Goal: Task Accomplishment & Management: Manage account settings

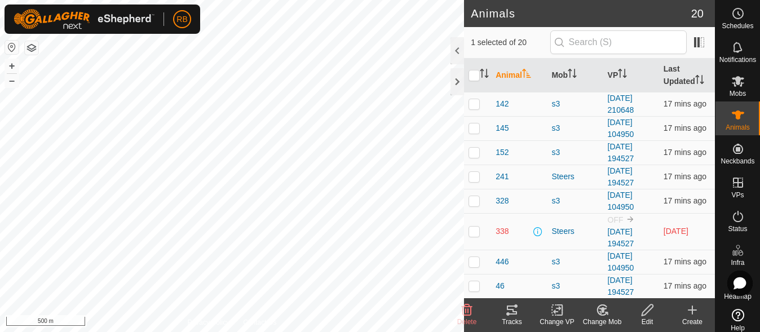
click at [511, 304] on icon at bounding box center [512, 310] width 14 height 14
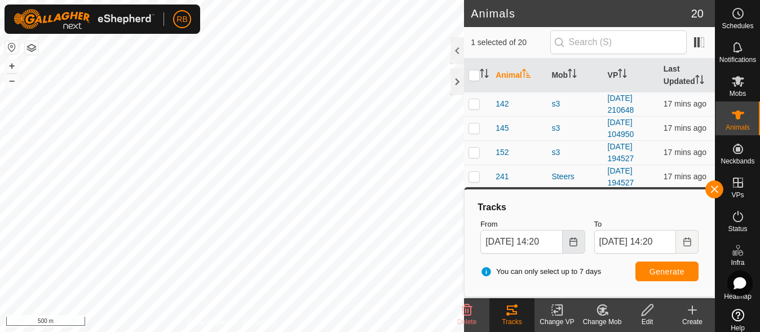
click at [578, 247] on button "Choose Date" at bounding box center [573, 242] width 23 height 24
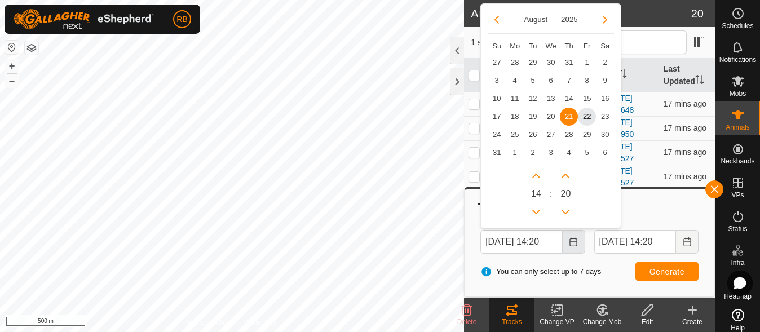
click at [578, 247] on button "Choose Date" at bounding box center [573, 242] width 23 height 24
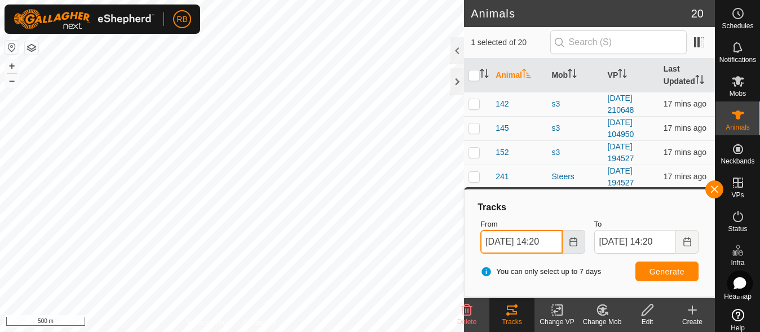
scroll to position [0, 7]
click at [574, 243] on icon "Choose Date" at bounding box center [573, 241] width 9 height 9
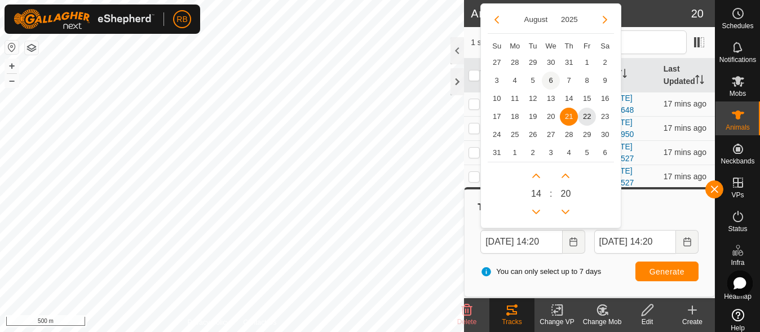
click at [549, 89] on span "6" at bounding box center [551, 81] width 18 height 18
type input "[DATE] 14:20"
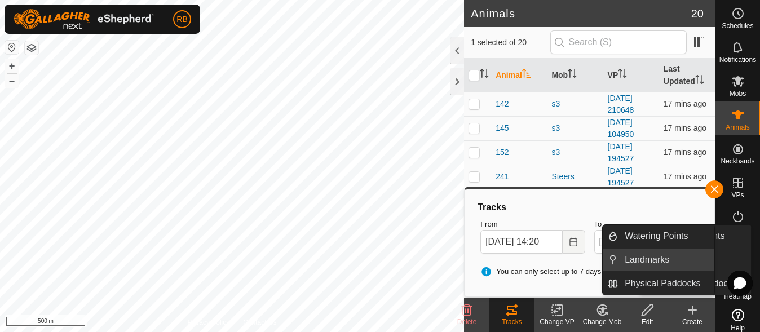
scroll to position [0, 0]
click at [673, 261] on link "Landmarks" at bounding box center [666, 260] width 96 height 23
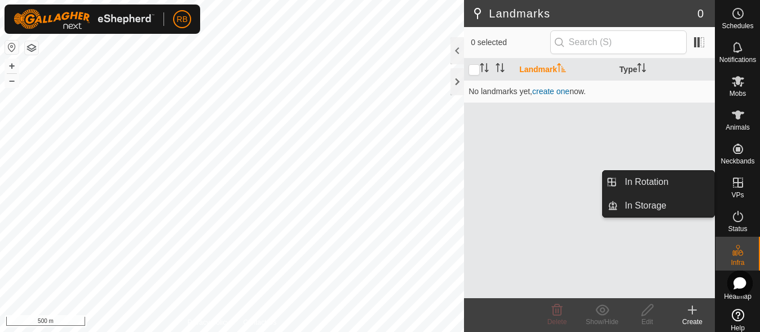
click at [176, 140] on div "Schedules Notifications Mobs Animals Neckbands VPs Status Infra Heatmap Help In…" at bounding box center [380, 166] width 760 height 332
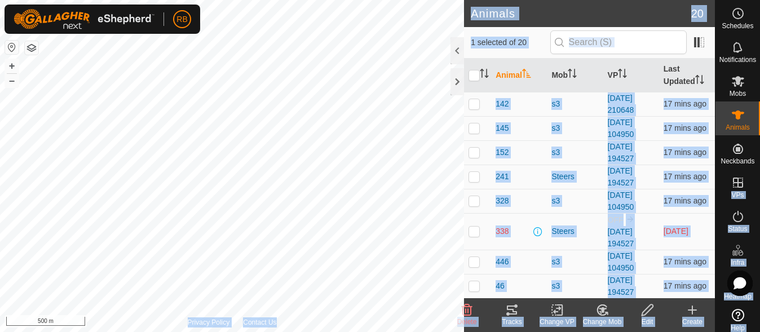
click at [520, 312] on tracks-svg-icon at bounding box center [511, 310] width 45 height 14
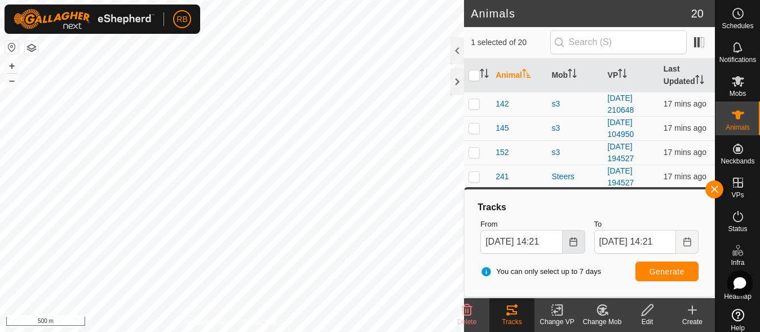
click at [575, 245] on icon "Choose Date" at bounding box center [573, 241] width 9 height 9
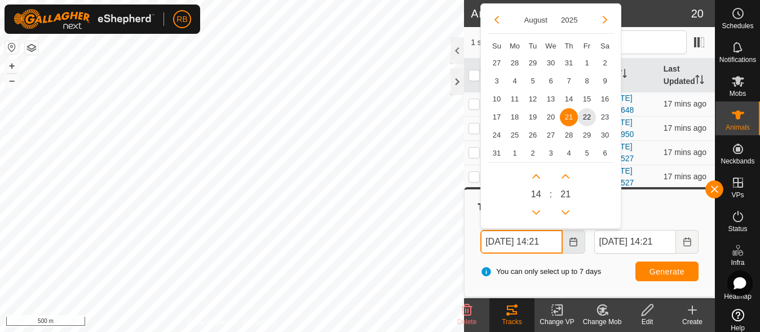
scroll to position [0, 7]
click at [534, 100] on span "12" at bounding box center [533, 99] width 18 height 18
type input "[DATE] 14:21"
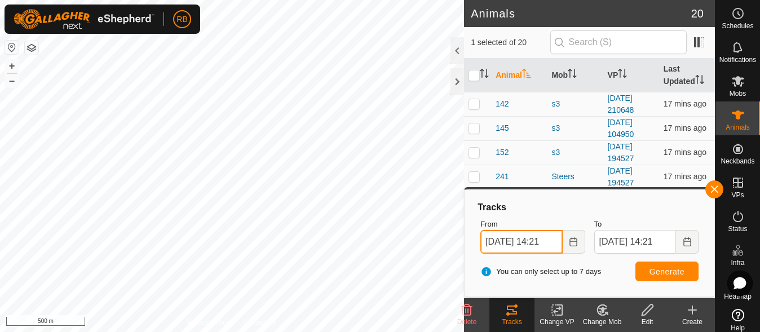
scroll to position [0, 7]
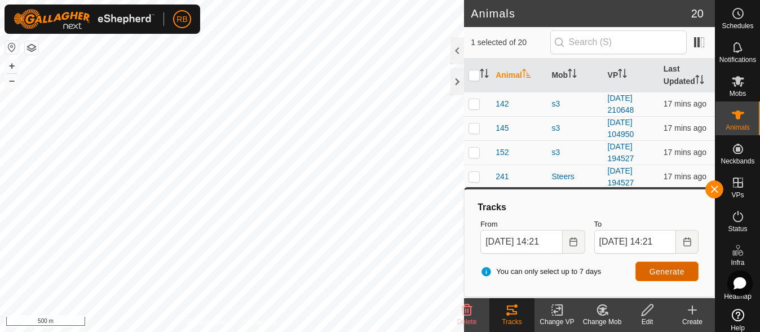
click at [644, 271] on button "Generate" at bounding box center [666, 271] width 63 height 20
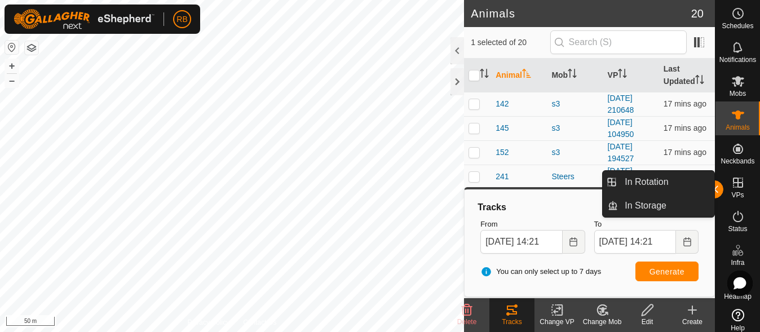
click at [733, 184] on icon at bounding box center [738, 183] width 10 height 10
click at [643, 170] on div "In Rotation In Storage" at bounding box center [658, 193] width 113 height 47
click at [638, 176] on link "In Rotation" at bounding box center [666, 182] width 96 height 23
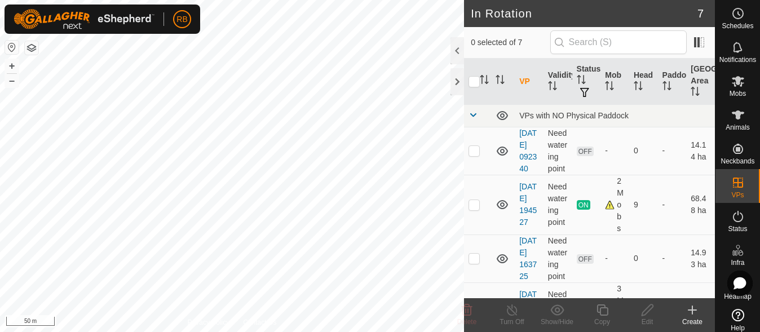
click at [695, 318] on div "Create" at bounding box center [692, 322] width 45 height 10
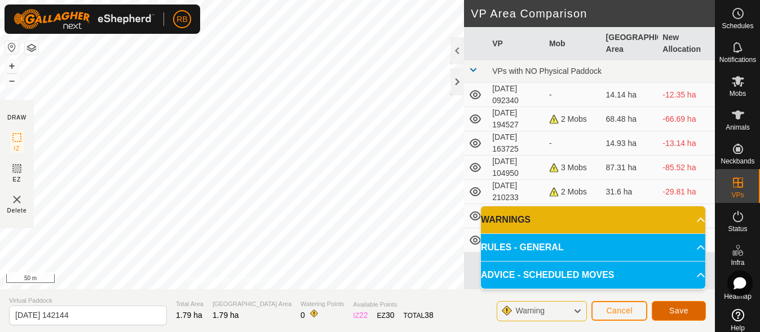
click at [670, 317] on button "Save" at bounding box center [678, 311] width 54 height 20
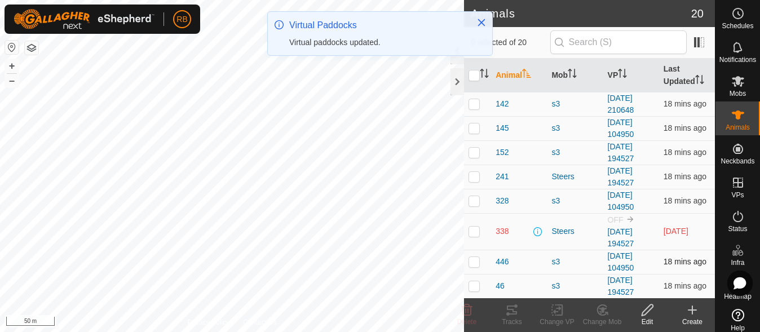
checkbox input "true"
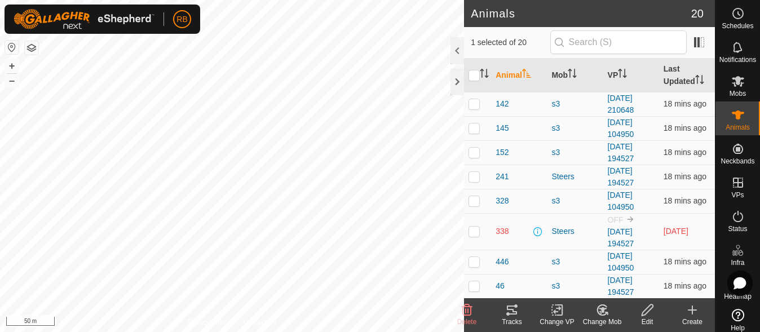
click at [563, 309] on icon at bounding box center [557, 310] width 14 height 14
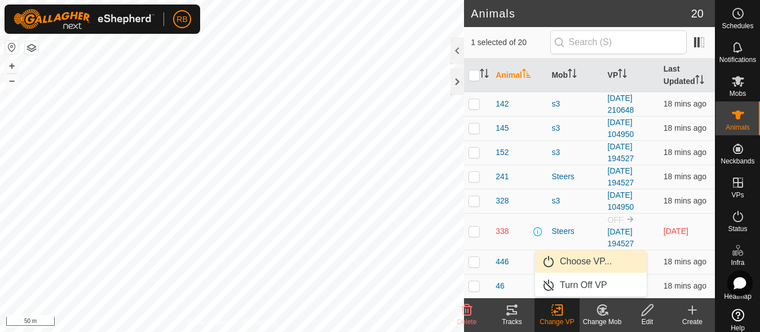
click at [580, 261] on link "Choose VP..." at bounding box center [591, 261] width 112 height 23
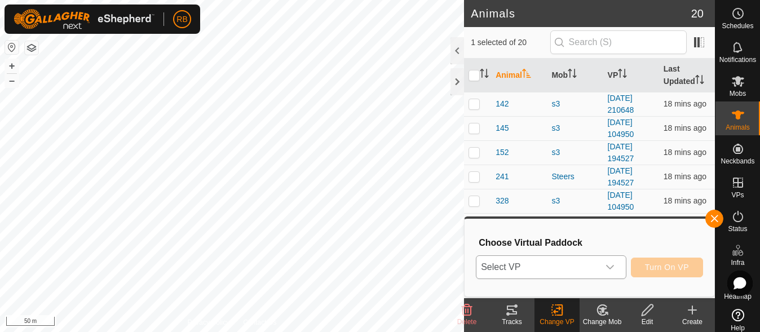
click at [603, 268] on div "dropdown trigger" at bounding box center [610, 267] width 23 height 23
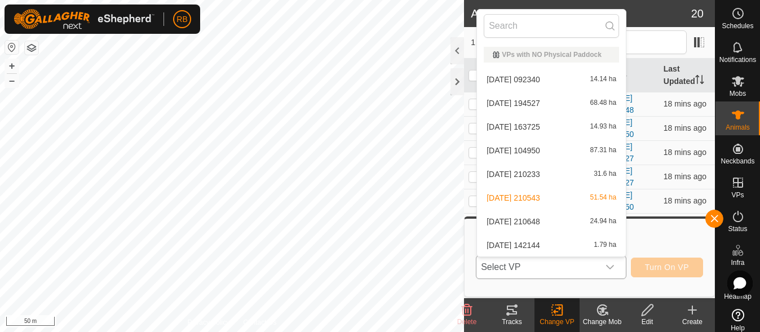
click at [558, 246] on li "[DATE] 142144 1.79 ha" at bounding box center [551, 245] width 149 height 23
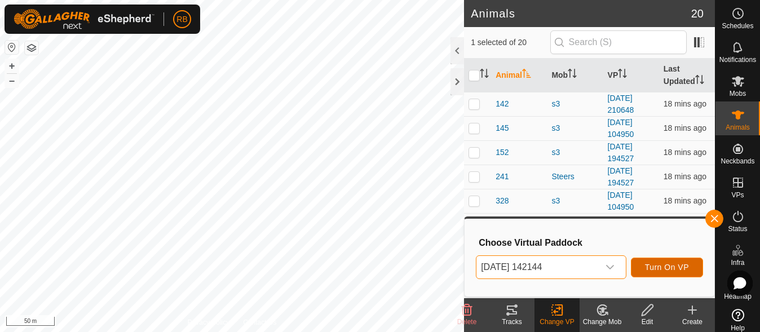
click at [680, 267] on span "Turn On VP" at bounding box center [667, 267] width 44 height 9
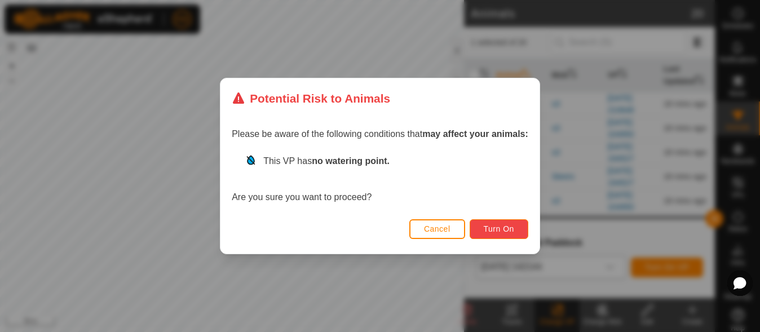
click at [489, 228] on span "Turn On" at bounding box center [499, 228] width 30 height 9
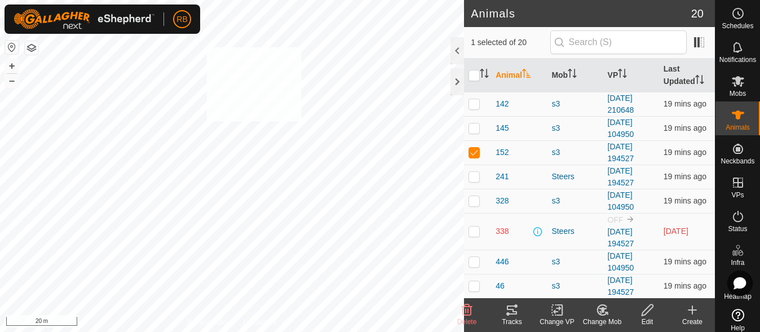
checkbox input "true"
click at [511, 308] on icon at bounding box center [512, 310] width 14 height 14
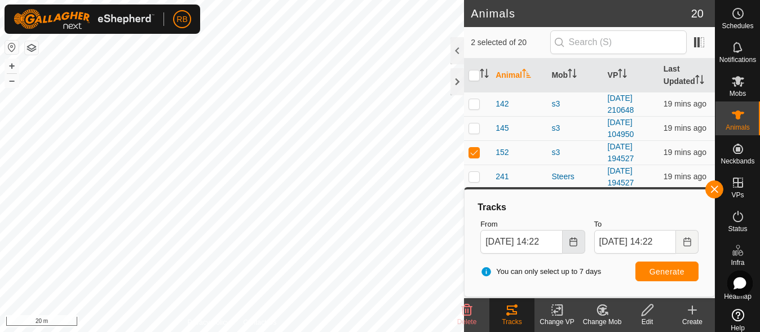
click at [568, 243] on button "Choose Date" at bounding box center [573, 242] width 23 height 24
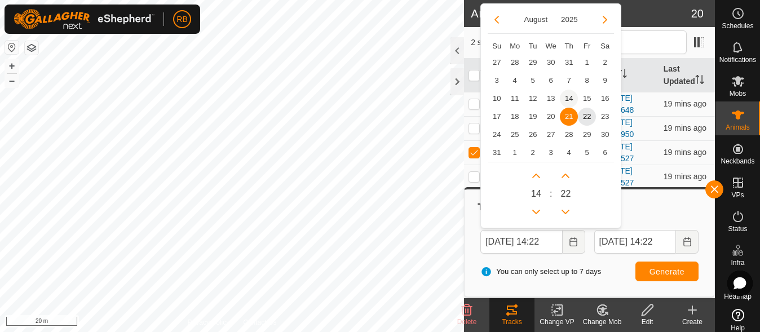
click at [570, 99] on span "14" at bounding box center [569, 99] width 18 height 18
type input "[DATE] 14:22"
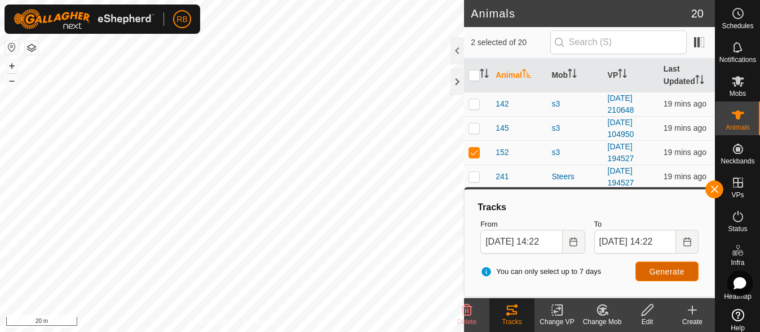
click at [653, 268] on span "Generate" at bounding box center [666, 271] width 35 height 9
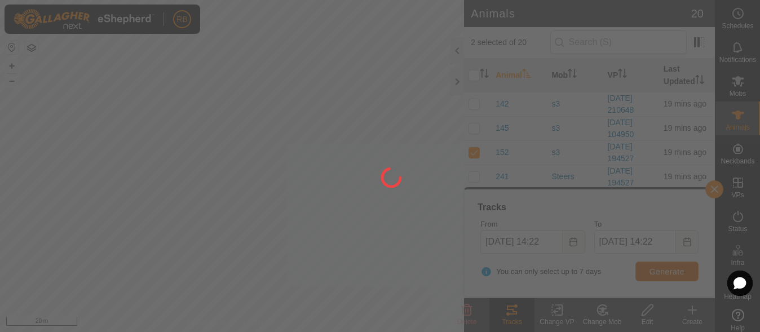
scroll to position [0, 0]
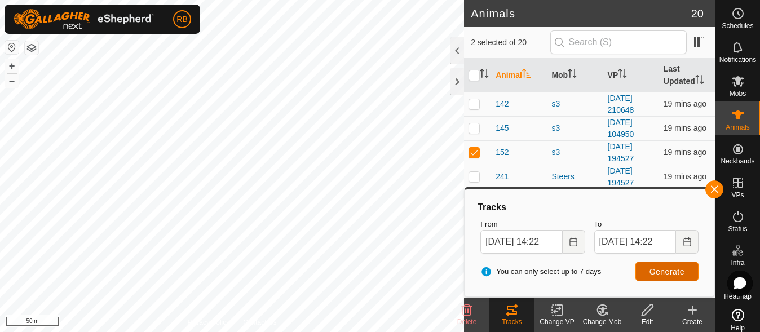
click at [647, 276] on button "Generate" at bounding box center [666, 271] width 63 height 20
click at [648, 273] on button "Generate" at bounding box center [666, 271] width 63 height 20
click at [575, 239] on icon "Choose Date" at bounding box center [572, 241] width 7 height 9
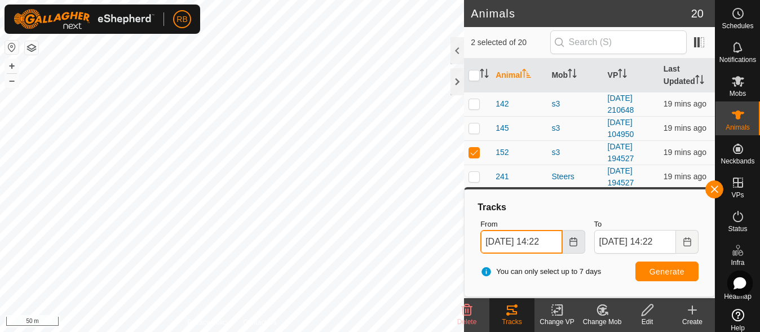
scroll to position [0, 7]
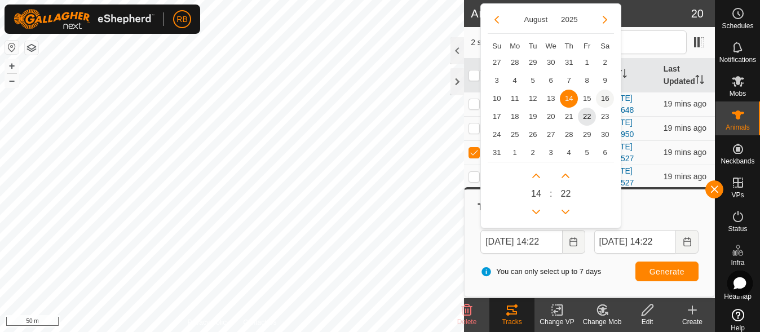
click at [598, 99] on span "16" at bounding box center [605, 99] width 18 height 18
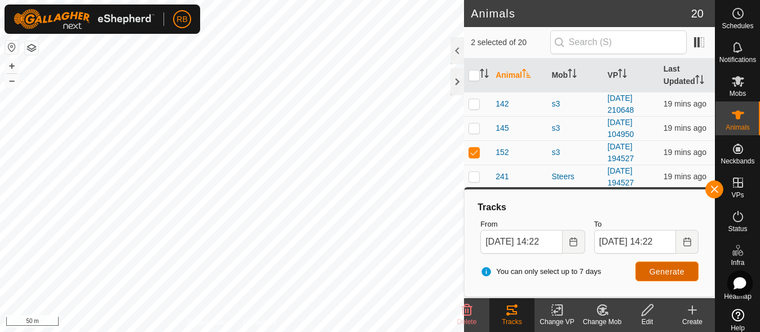
click at [661, 279] on button "Generate" at bounding box center [666, 271] width 63 height 20
click at [574, 240] on icon "Choose Date" at bounding box center [573, 241] width 9 height 9
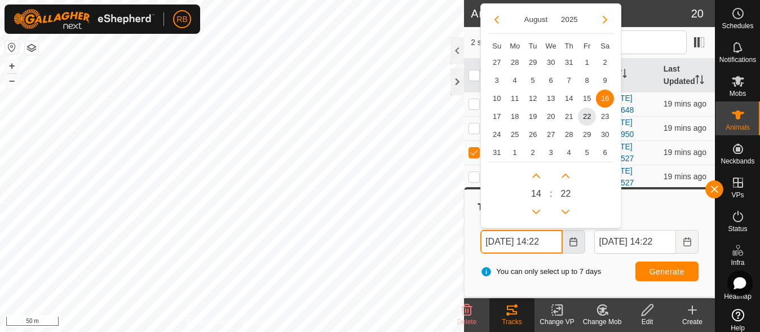
scroll to position [0, 7]
click at [493, 112] on span "17" at bounding box center [496, 117] width 18 height 18
type input "[DATE] 14:22"
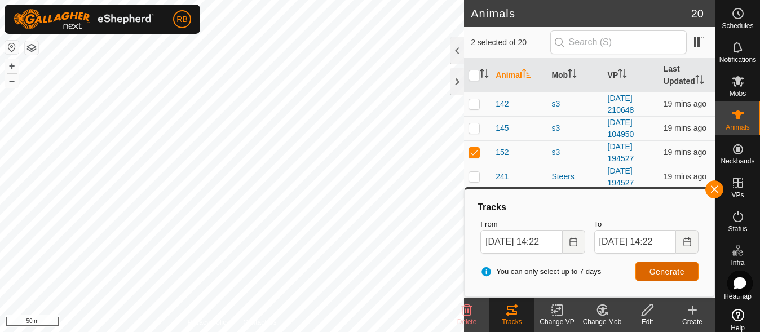
click at [660, 272] on span "Generate" at bounding box center [666, 271] width 35 height 9
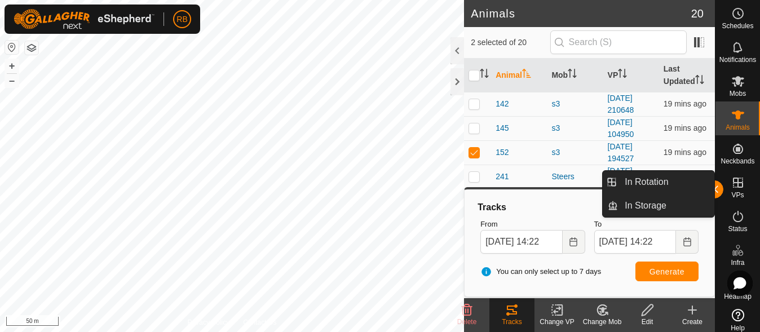
click at [714, 183] on div "In Rotation In Storage" at bounding box center [658, 193] width 113 height 47
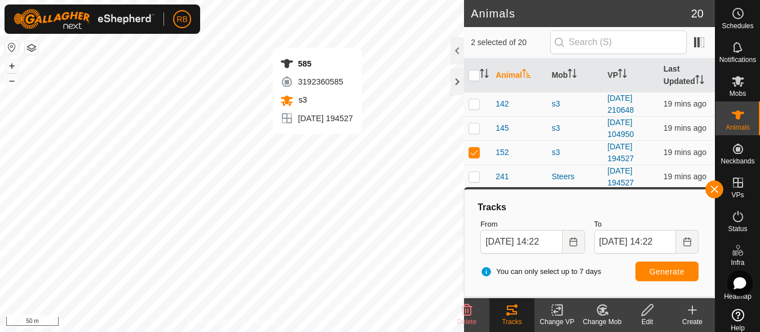
checkbox input "false"
click at [503, 313] on tracks-svg-icon at bounding box center [511, 310] width 45 height 14
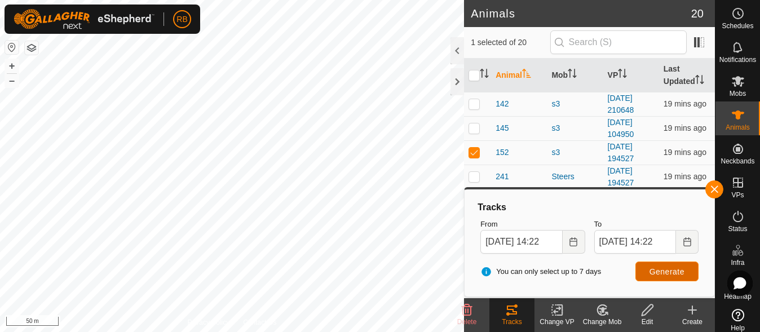
click at [657, 276] on button "Generate" at bounding box center [666, 271] width 63 height 20
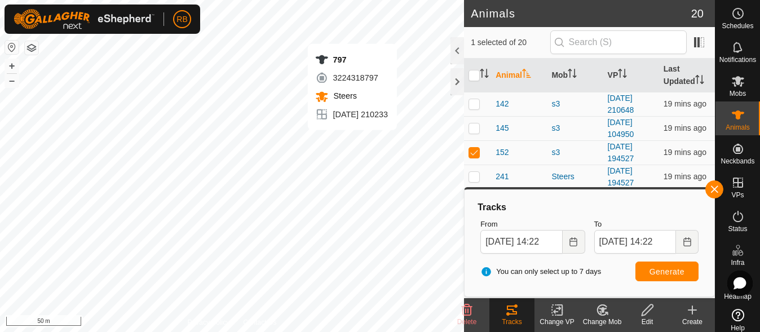
checkbox input "false"
checkbox input "true"
click at [713, 190] on button "button" at bounding box center [714, 189] width 18 height 18
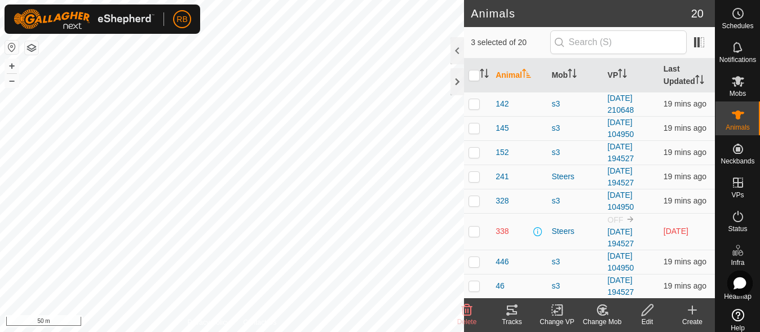
click at [516, 312] on icon at bounding box center [512, 309] width 10 height 9
